Goal: Information Seeking & Learning: Find specific page/section

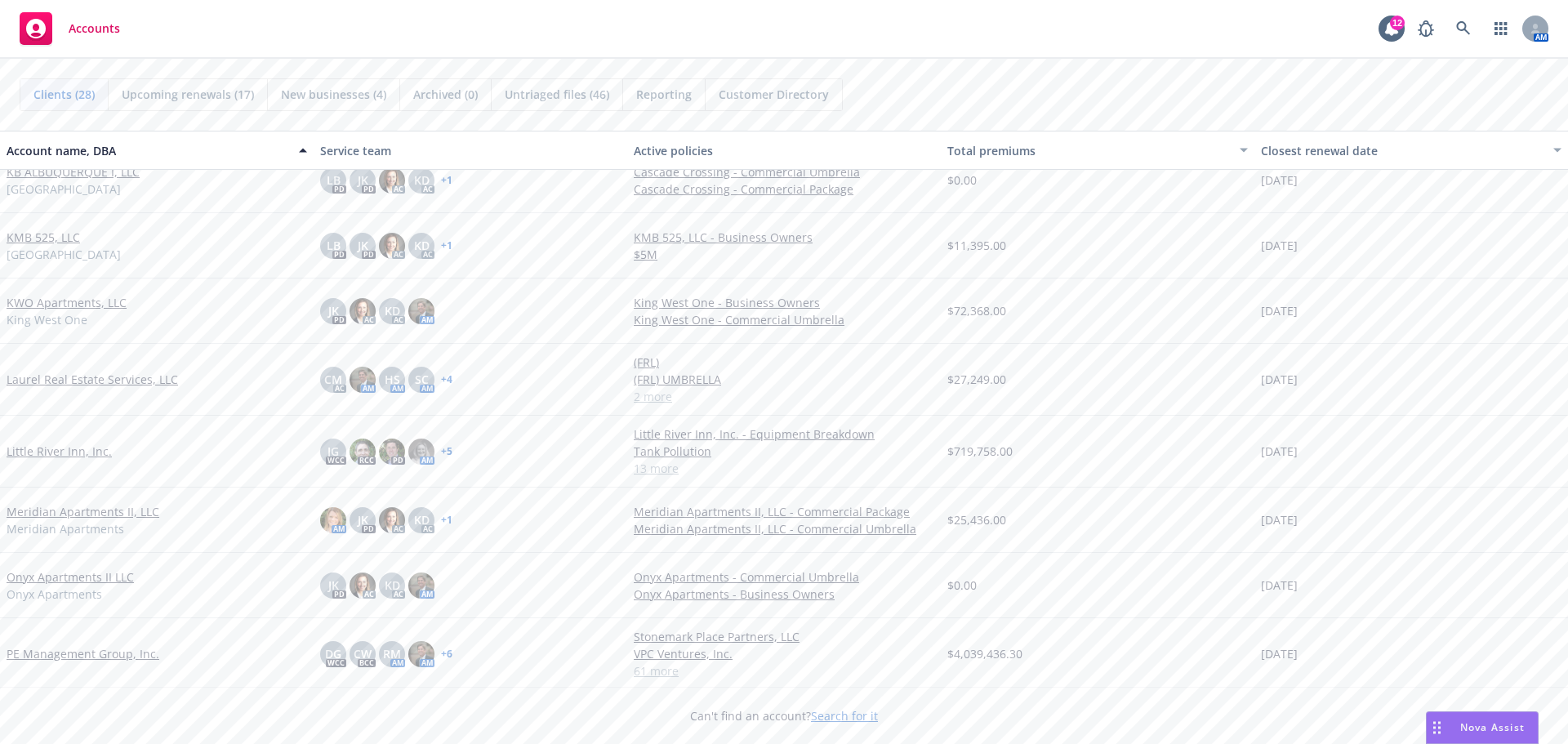
scroll to position [1061, 0]
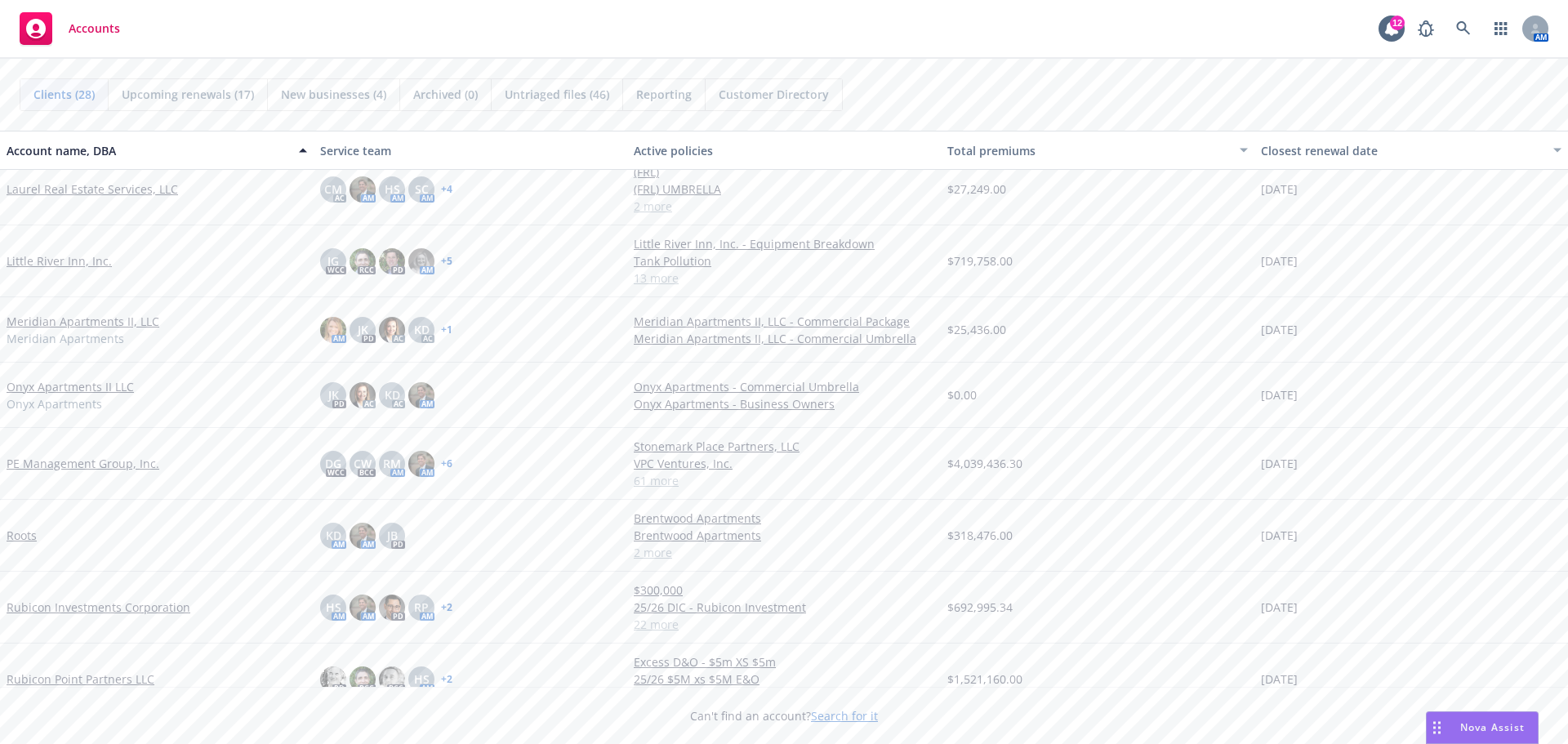
click at [29, 535] on link "Roots" at bounding box center [22, 535] width 31 height 17
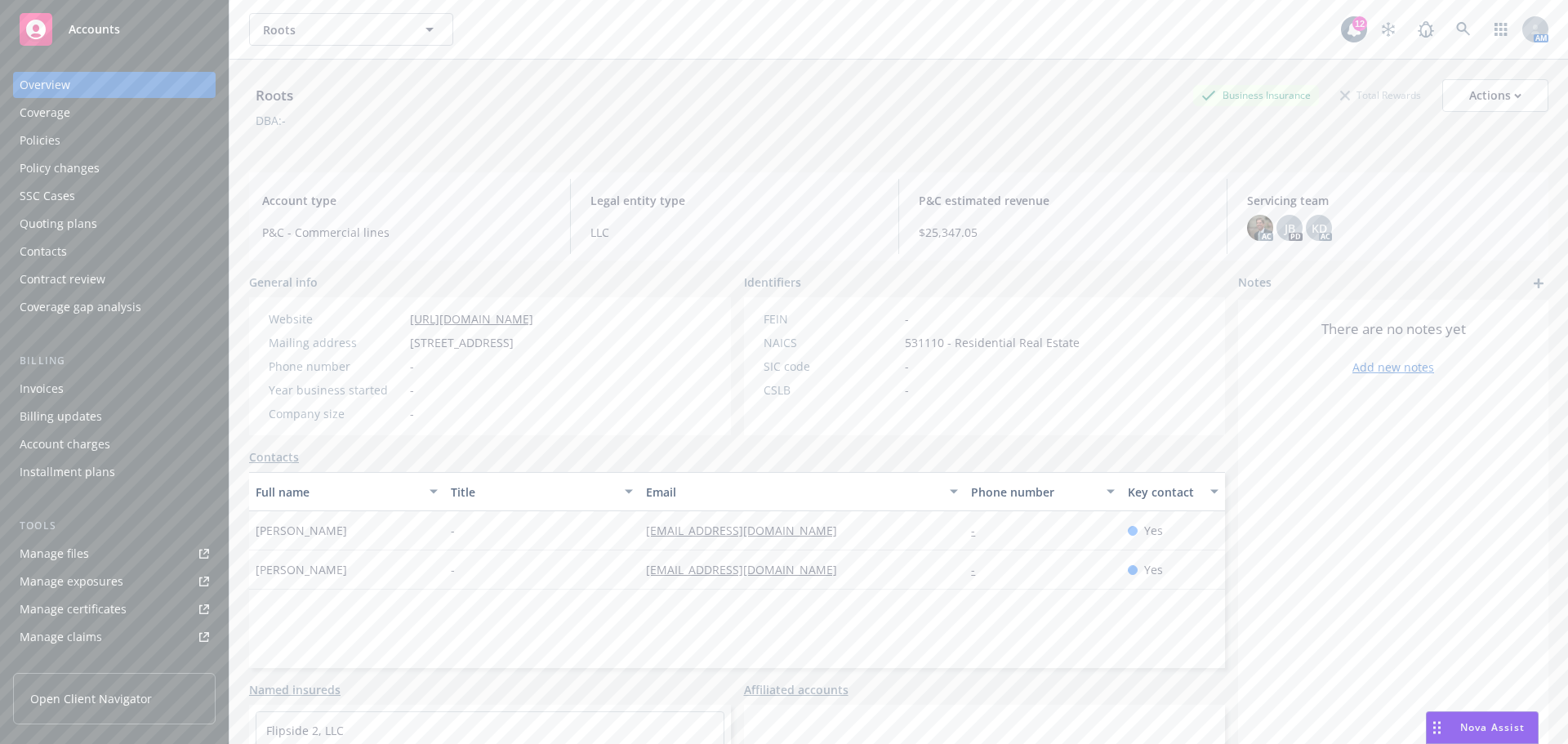
click at [68, 132] on div "Policies" at bounding box center [114, 140] width 189 height 26
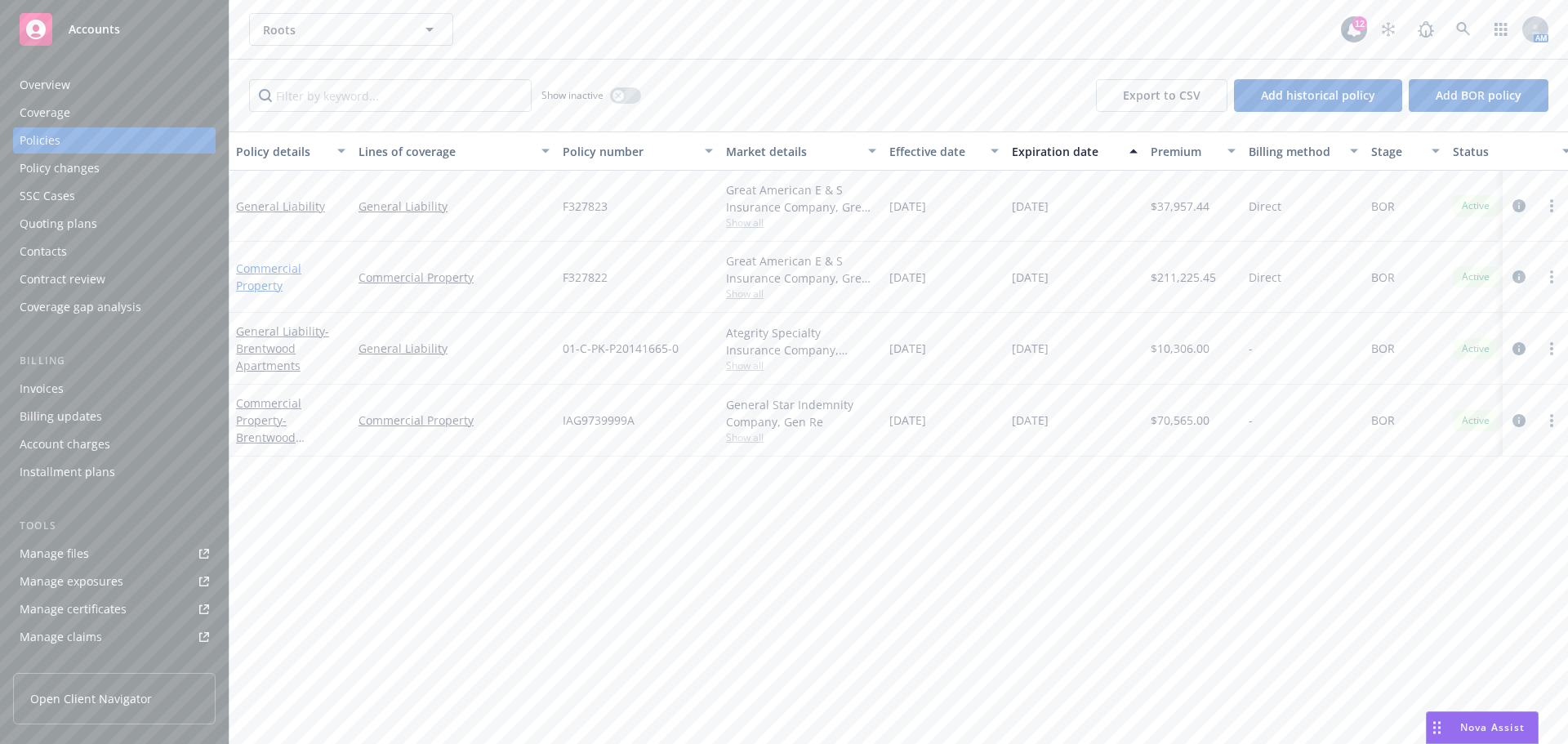
click at [289, 266] on link "Commercial Property" at bounding box center [268, 277] width 65 height 32
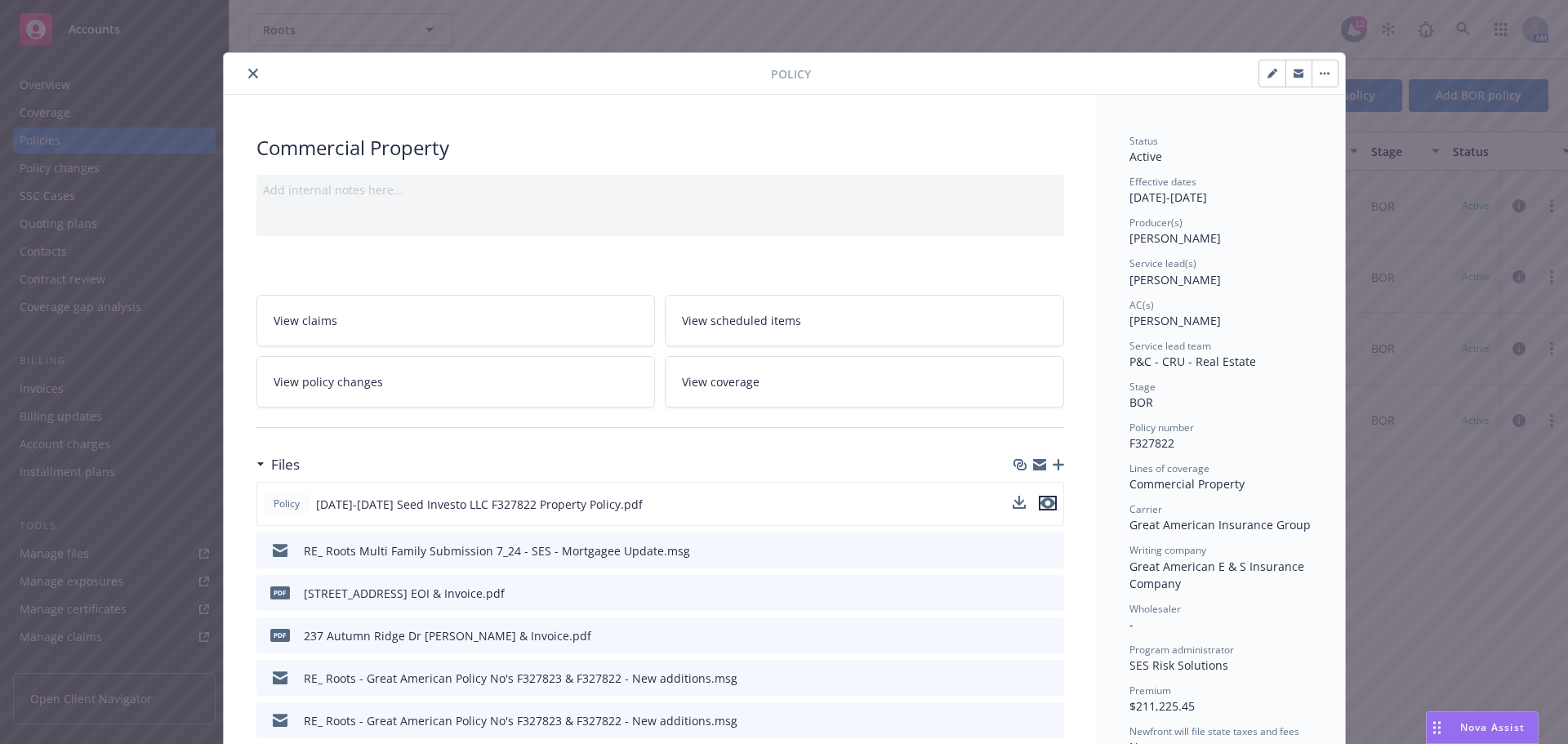
click at [1044, 502] on icon "preview file" at bounding box center [1047, 502] width 14 height 11
